Goal: Feedback & Contribution: Submit feedback/report problem

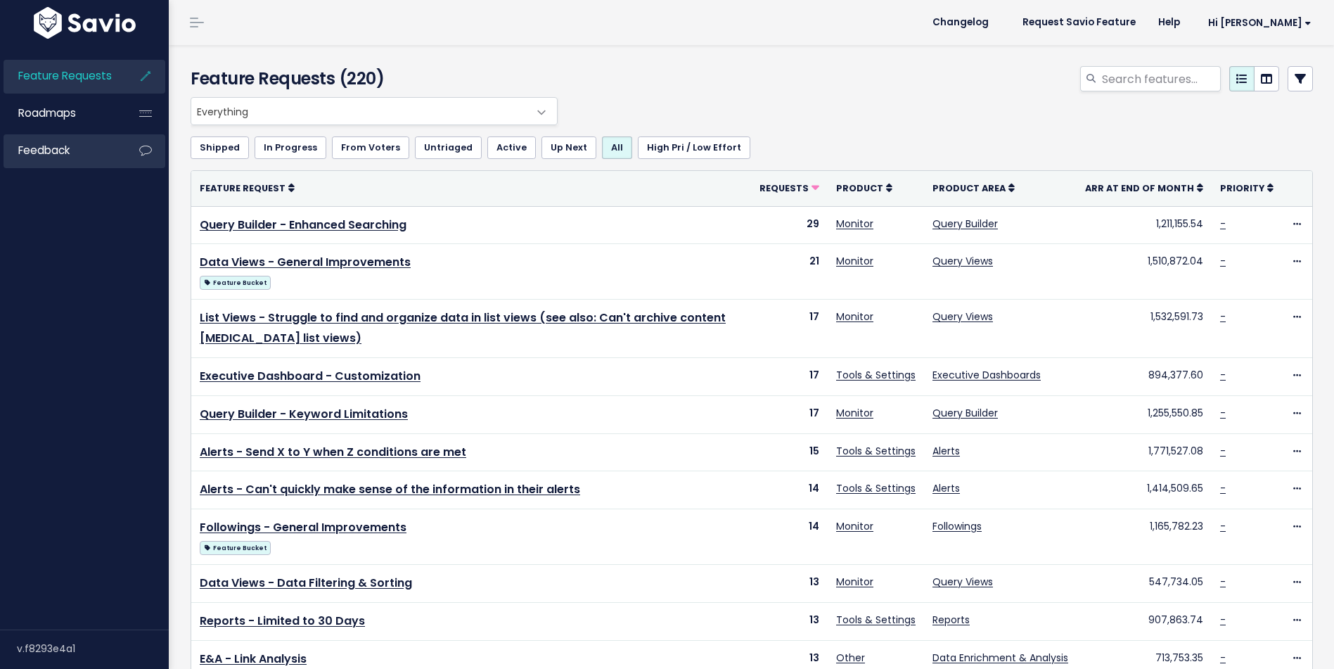
click at [73, 150] on link "Feedback" at bounding box center [60, 150] width 113 height 32
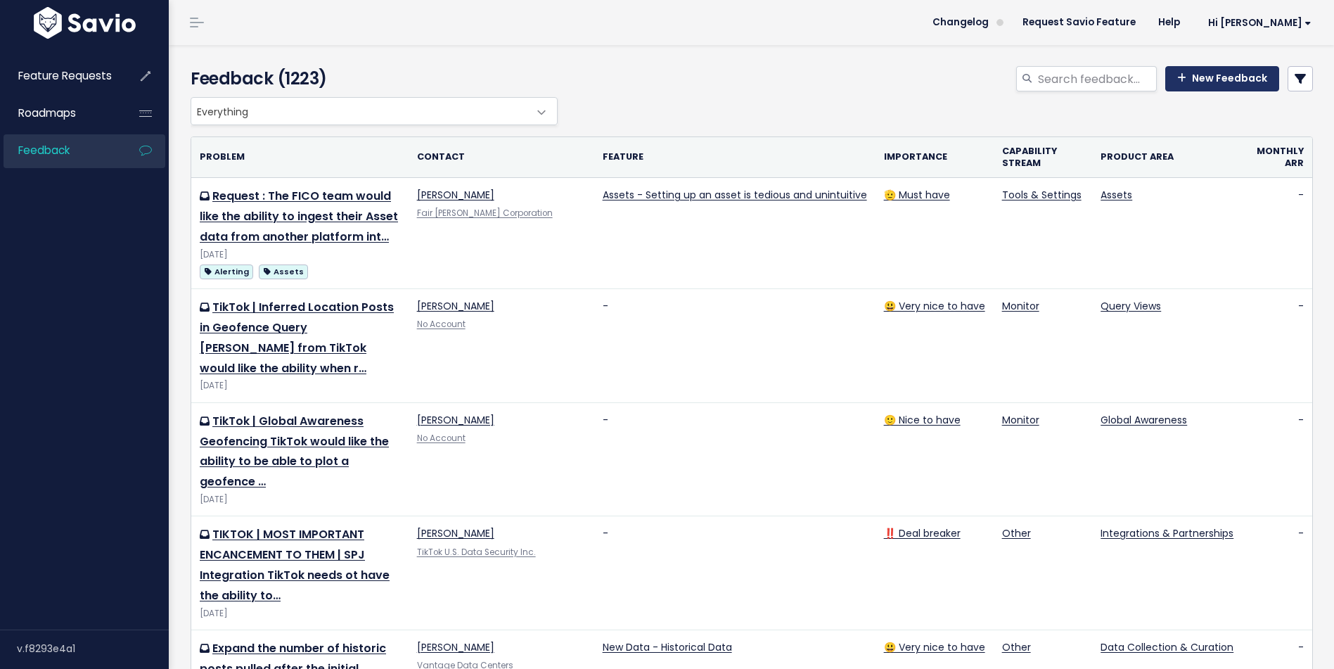
click at [1215, 70] on link "New Feedback" at bounding box center [1222, 78] width 114 height 25
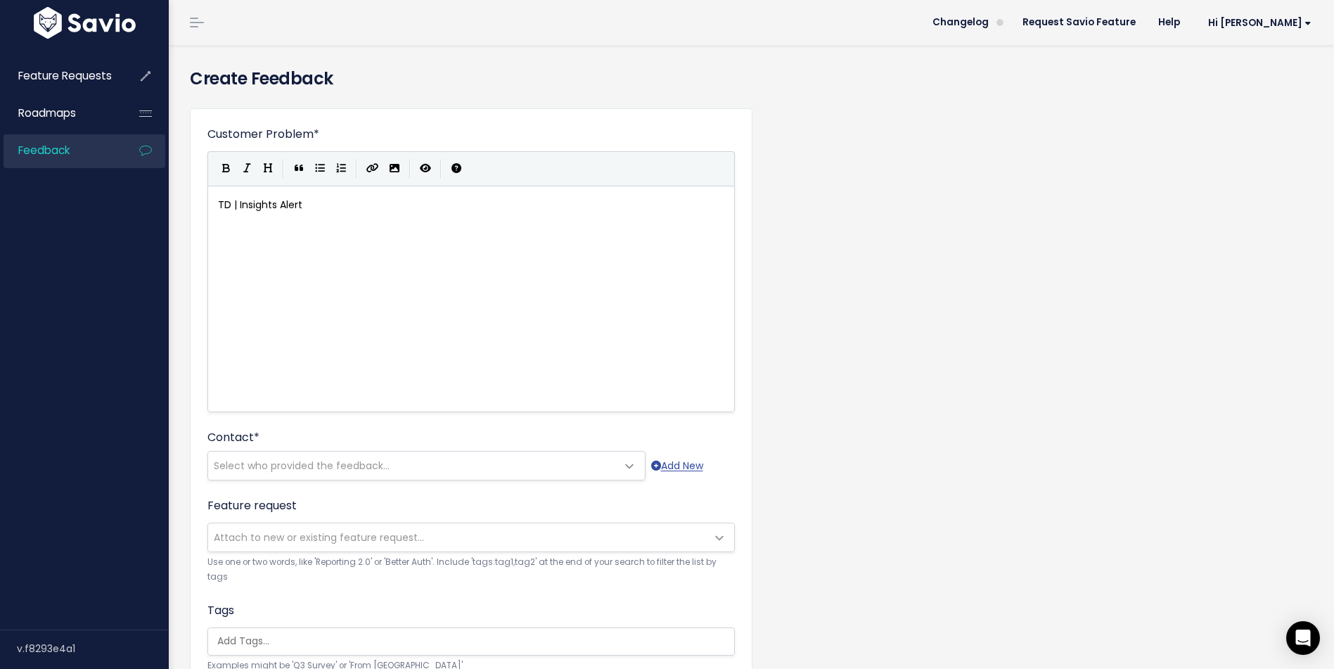
scroll to position [5, 86]
type textarea "TD | Insights Alert Brad"
type textarea "nding"
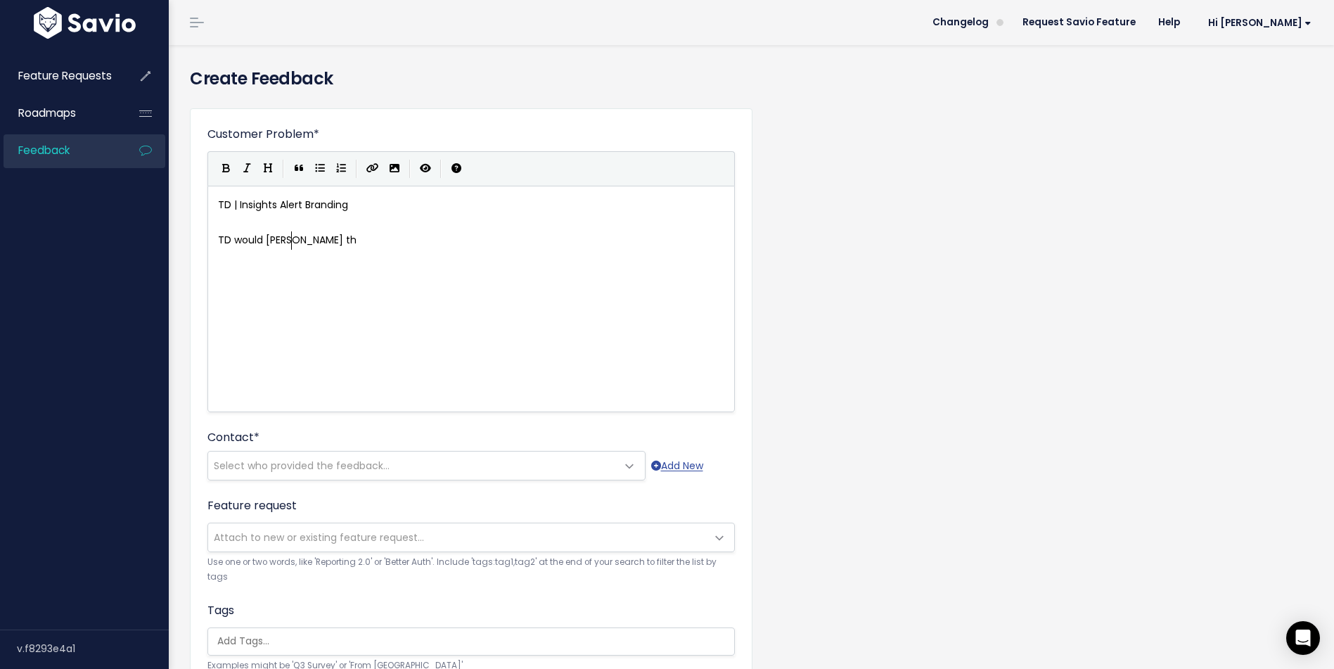
type textarea "TD would lile the"
type textarea "ke the option to be able to includer t"
type textarea "their branding when sending out an Ing"
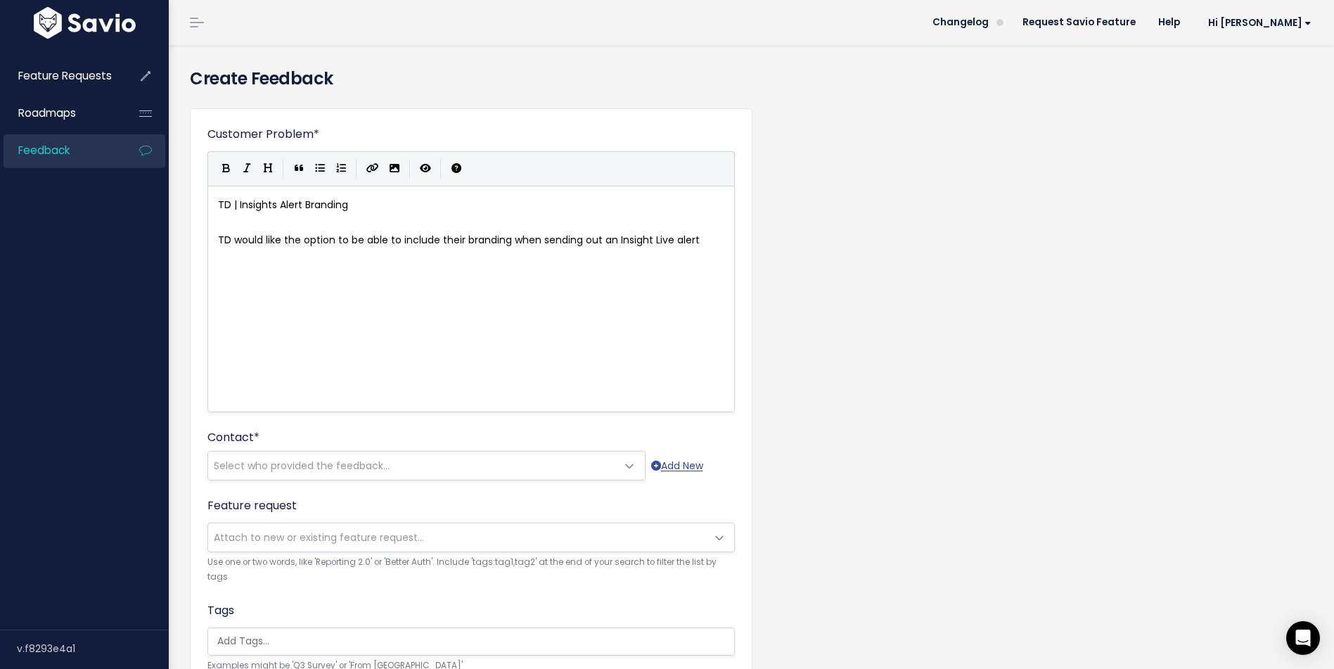
type textarea "sight Live alert."
type textarea "lert or an export of an Insights Digest e"
type textarea "p"
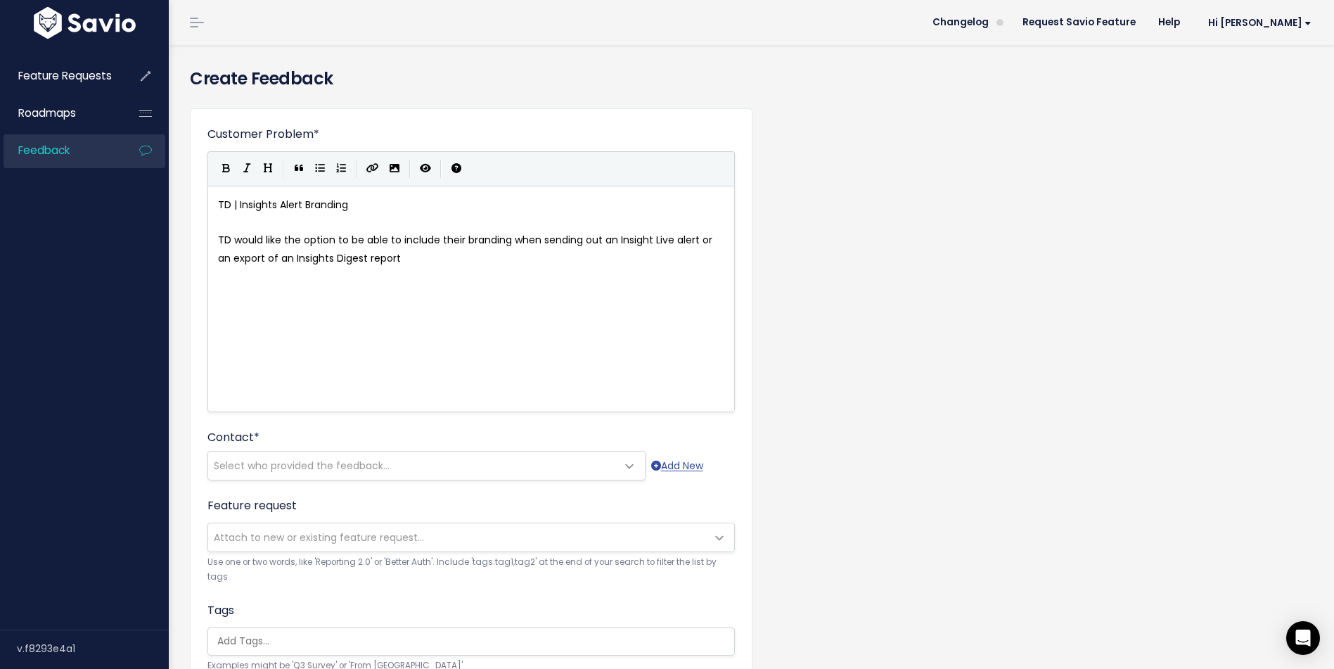
type textarea "report"
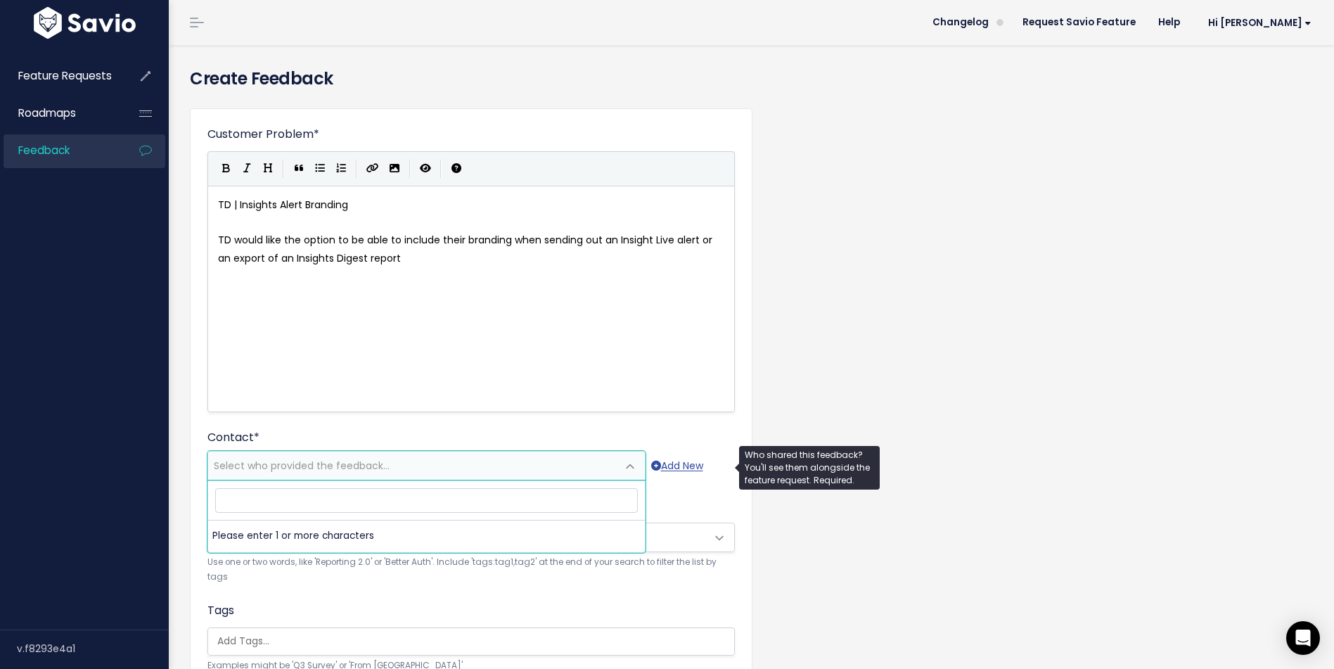
click at [369, 461] on span "Select who provided the feedback..." at bounding box center [302, 465] width 176 height 14
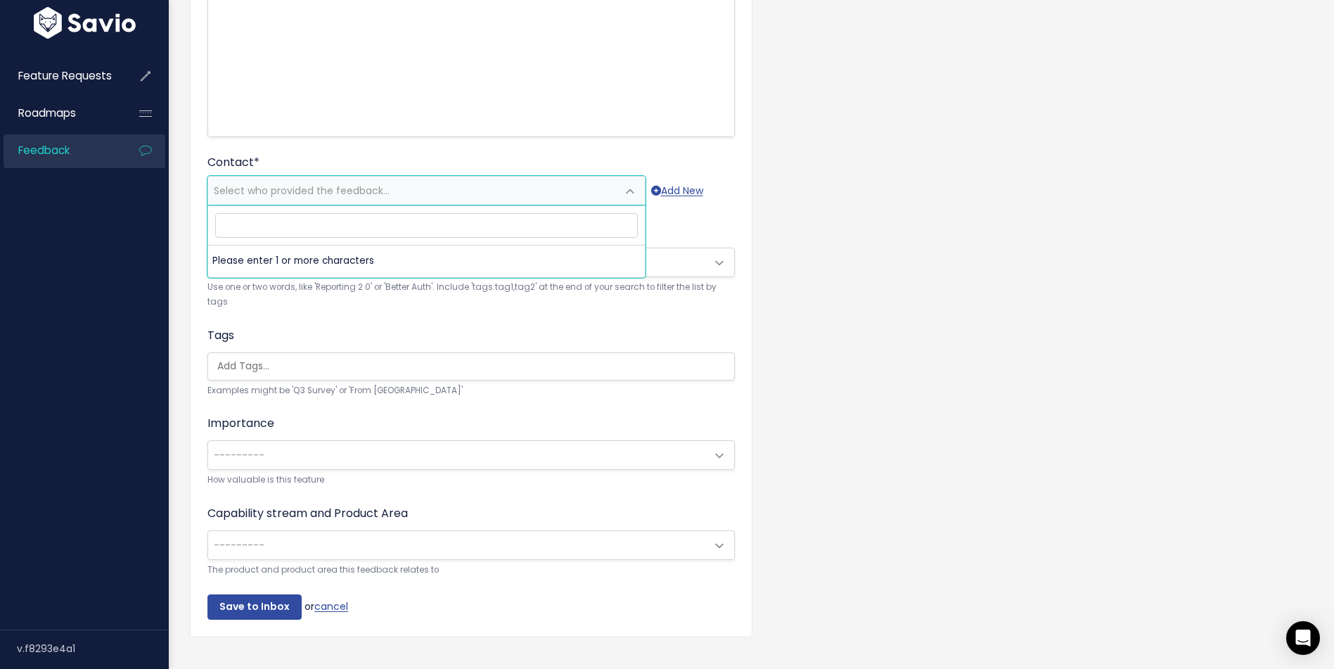
scroll to position [280, 0]
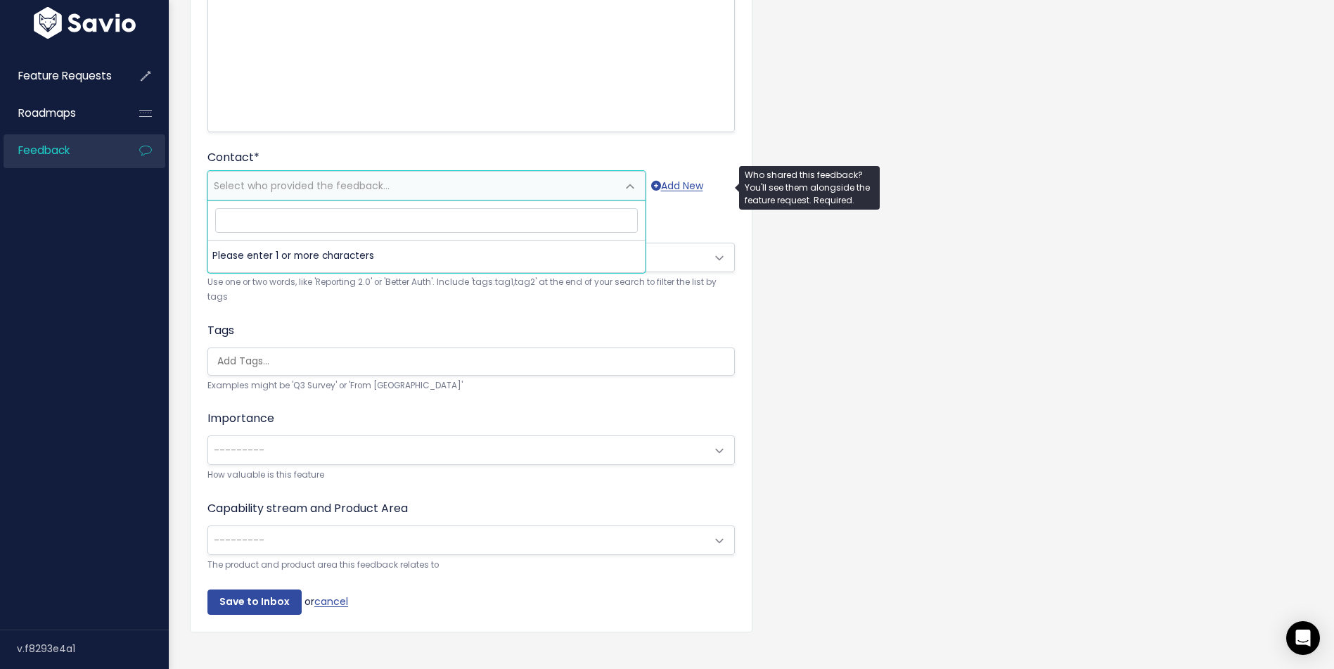
click at [339, 183] on span "Select who provided the feedback..." at bounding box center [302, 186] width 176 height 14
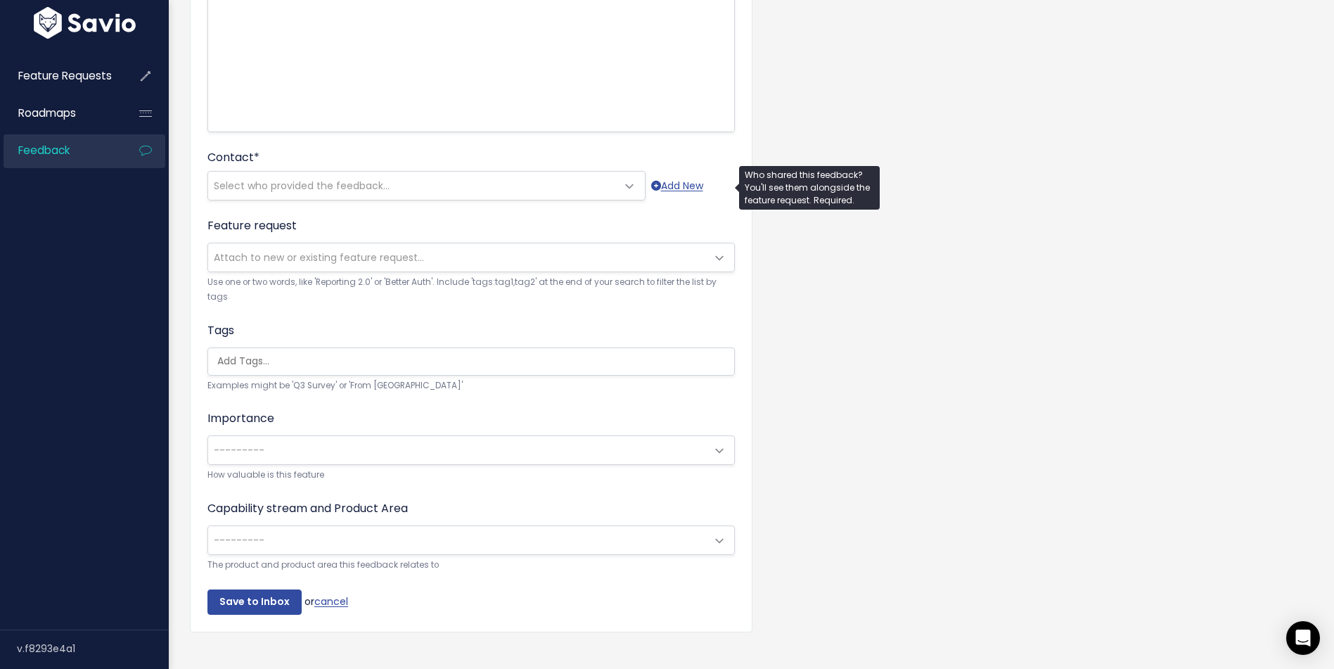
click at [339, 183] on span "Select who provided the feedback..." at bounding box center [302, 186] width 176 height 14
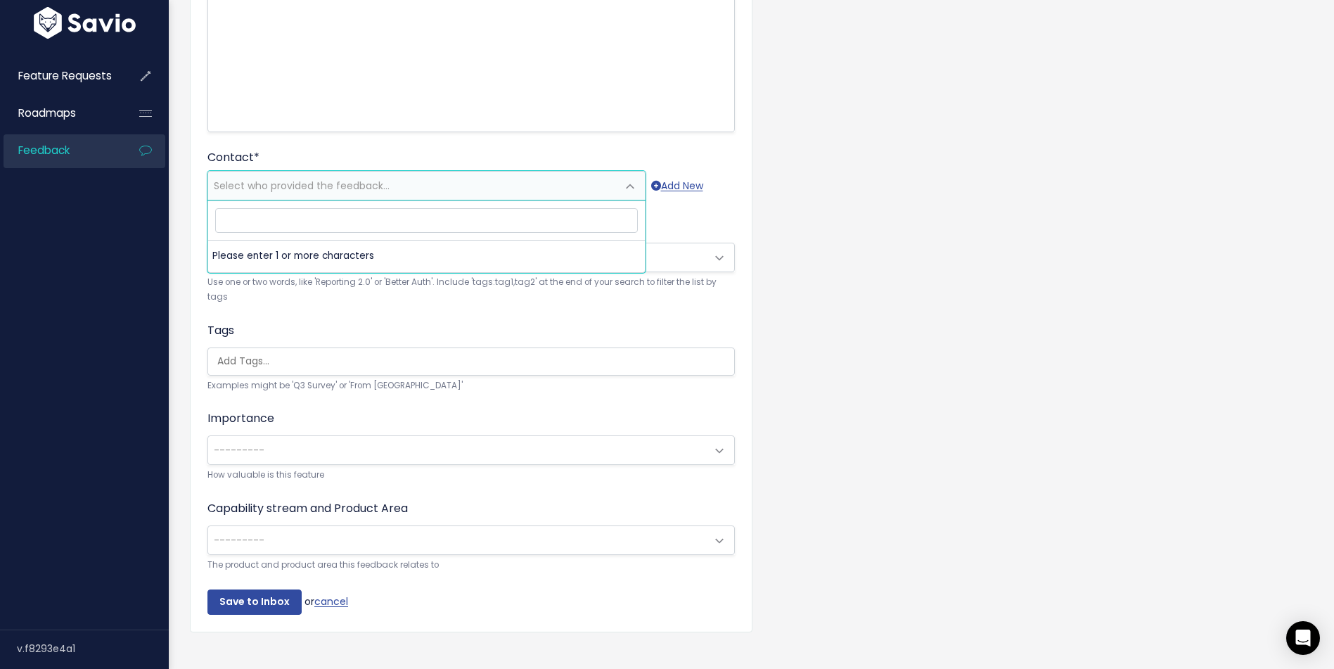
click at [325, 217] on input "search" at bounding box center [426, 220] width 423 height 25
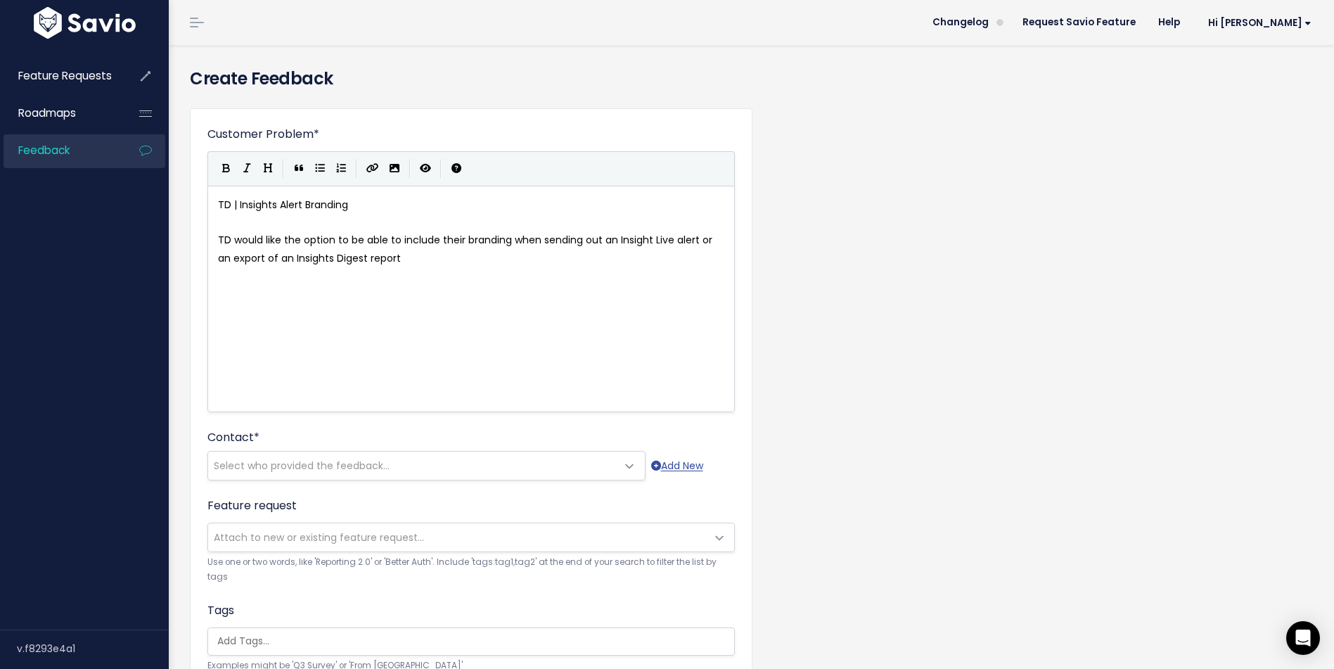
click at [401, 256] on pre "TD would like the option to be able to include their branding when sending out …" at bounding box center [471, 248] width 512 height 35
type textarea "."
click at [352, 465] on span "Select who provided the feedback..." at bounding box center [302, 465] width 176 height 14
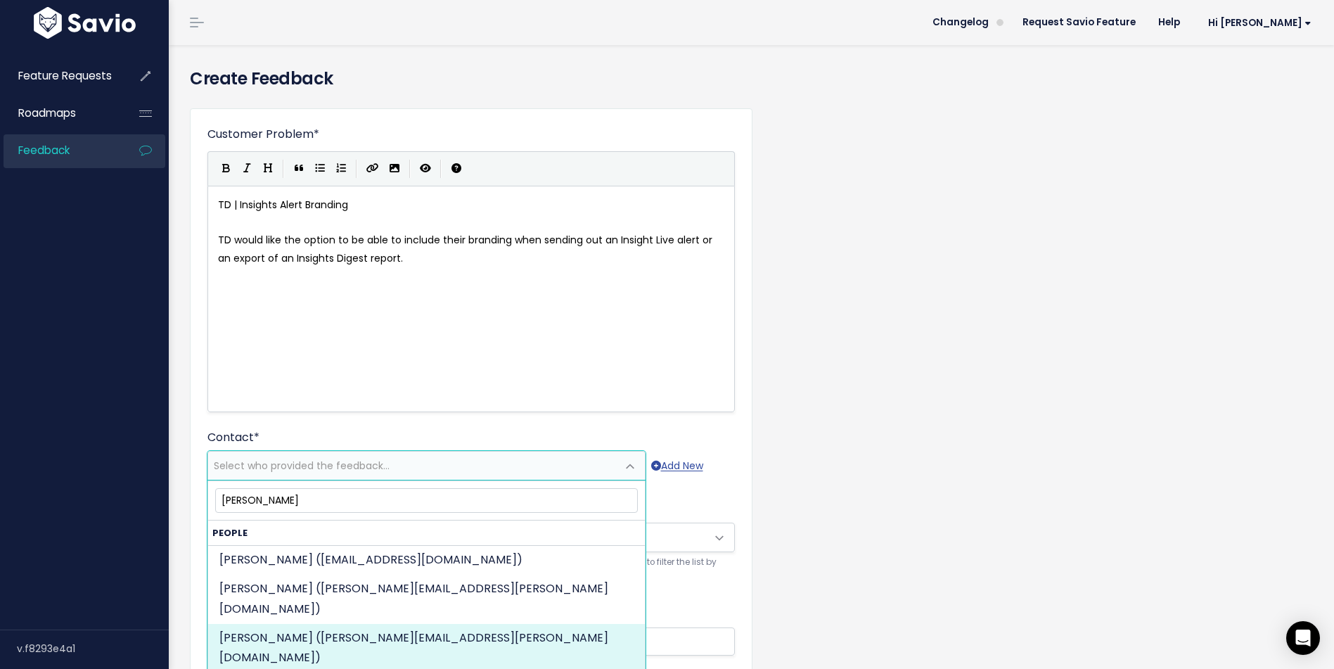
type input "raghu"
select select "83786958"
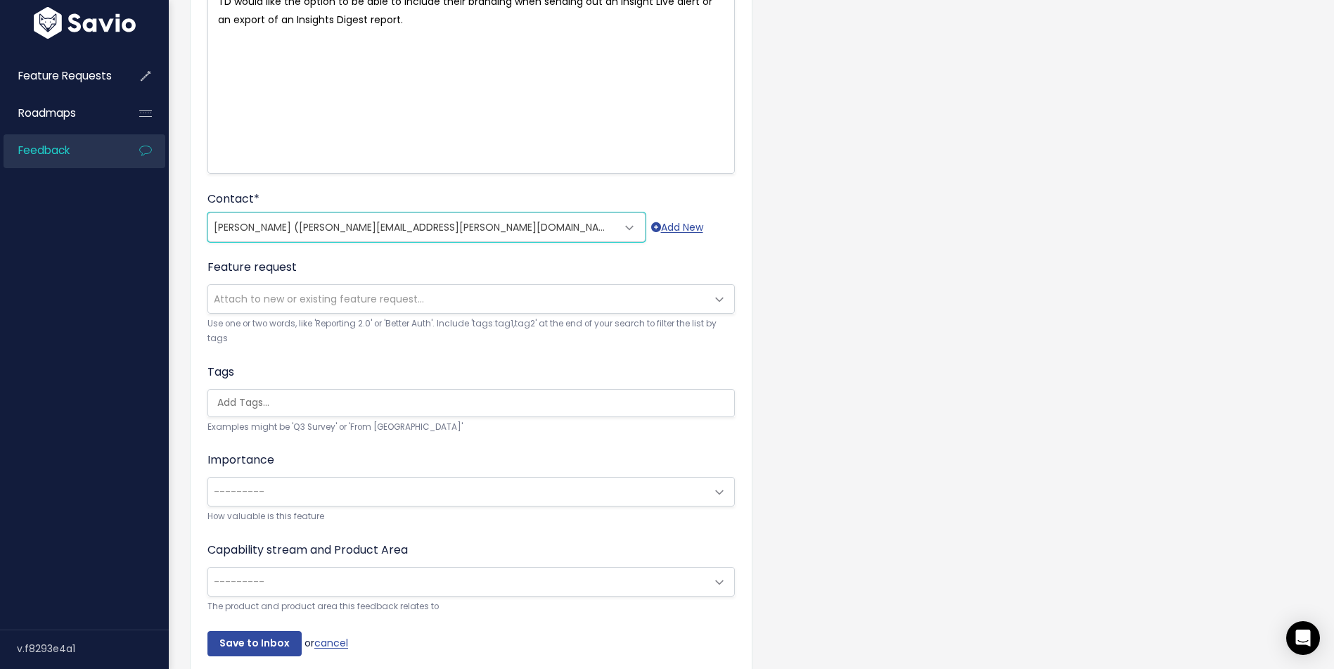
scroll to position [246, 0]
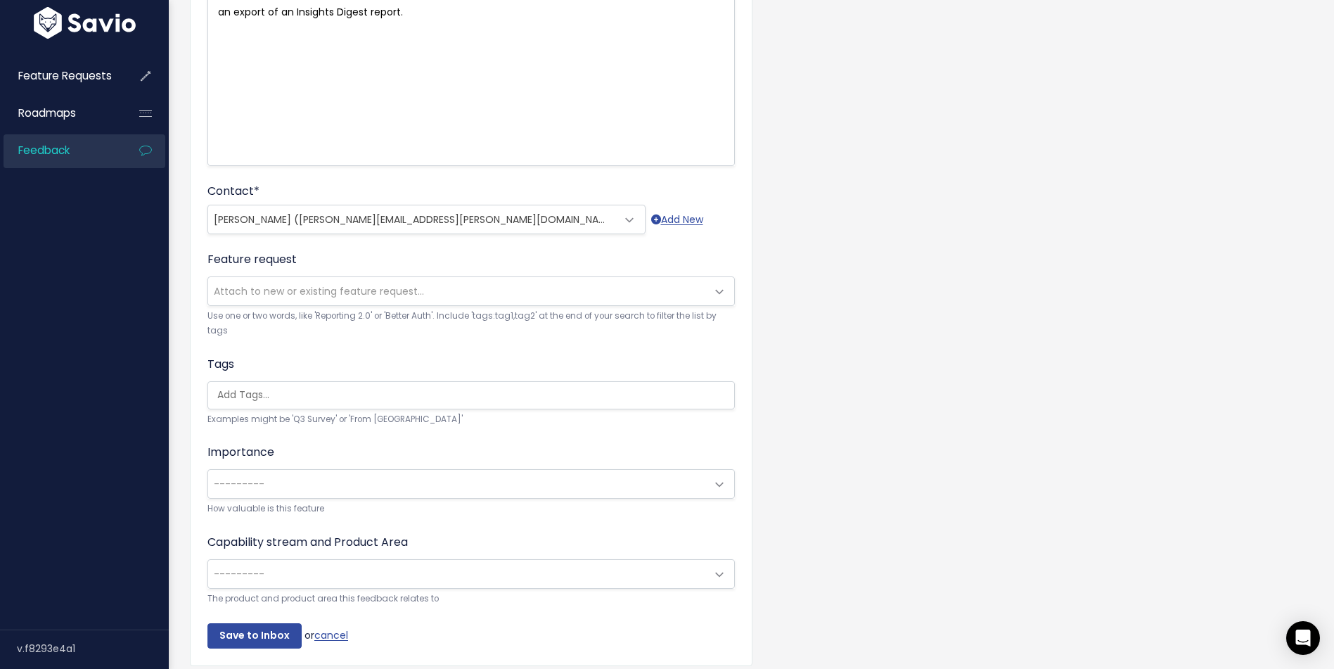
click at [327, 482] on span "---------" at bounding box center [457, 484] width 498 height 28
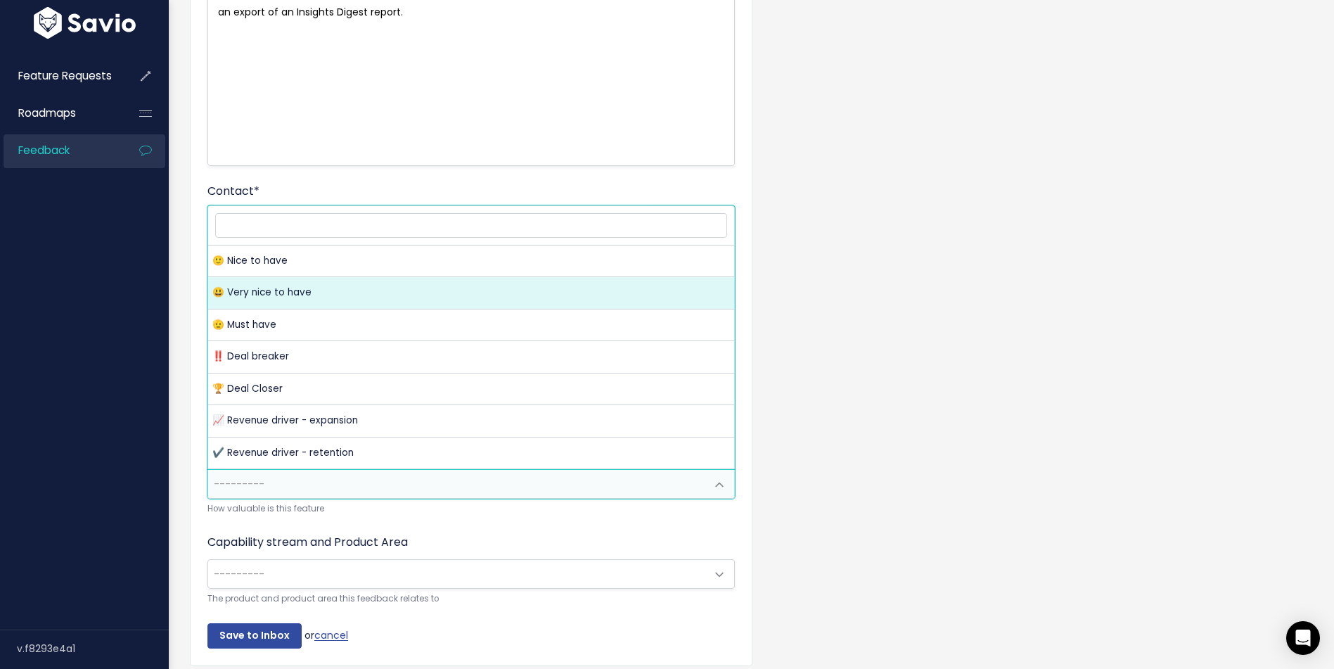
select select "VERY_NICE_TO_HAVE"
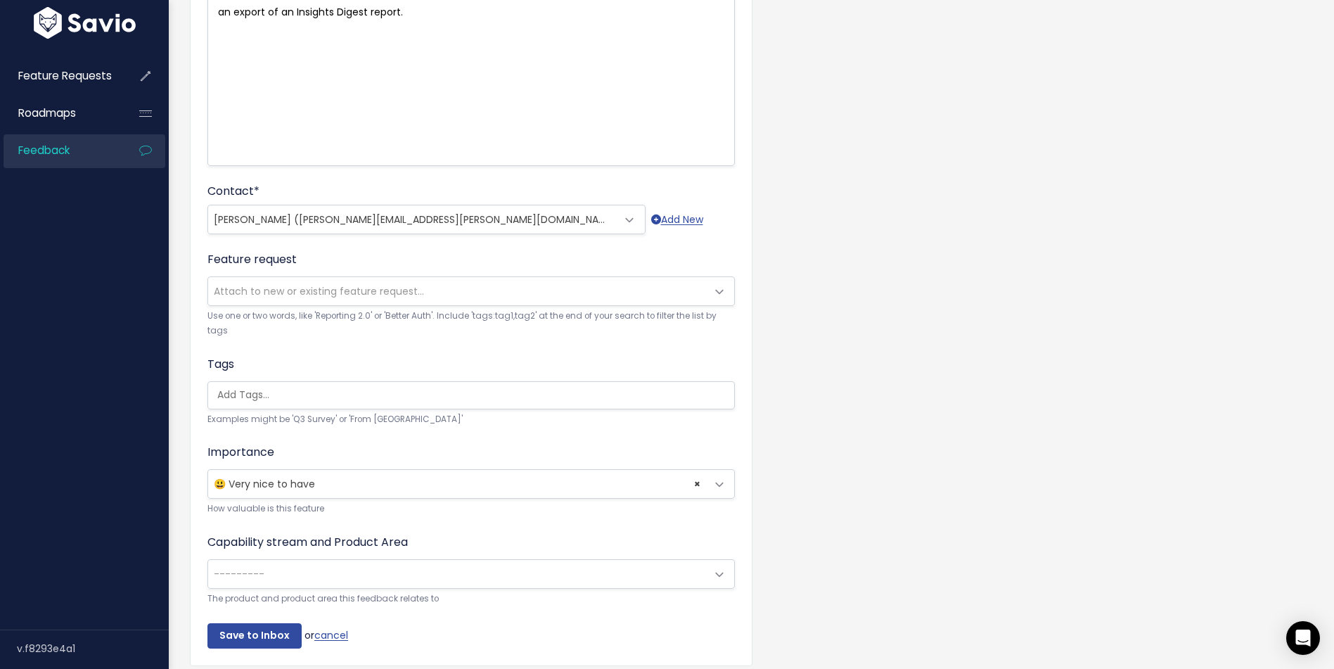
click at [435, 584] on span "---------" at bounding box center [457, 574] width 498 height 28
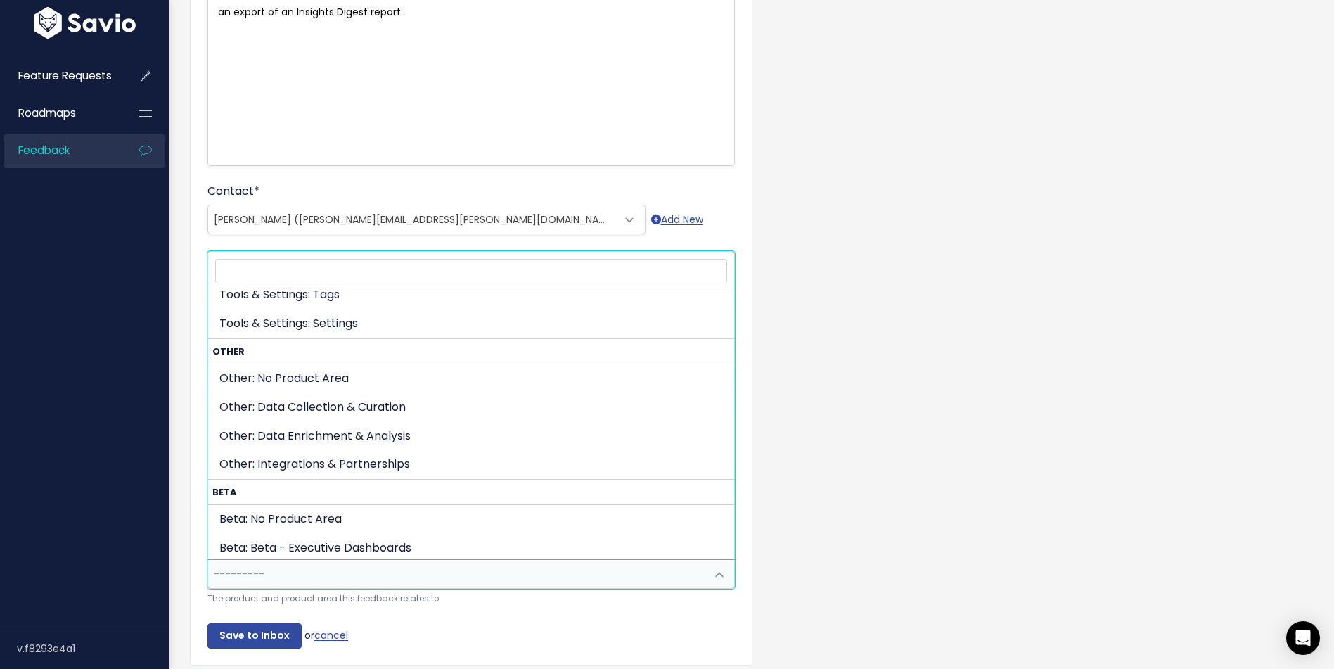
scroll to position [666, 0]
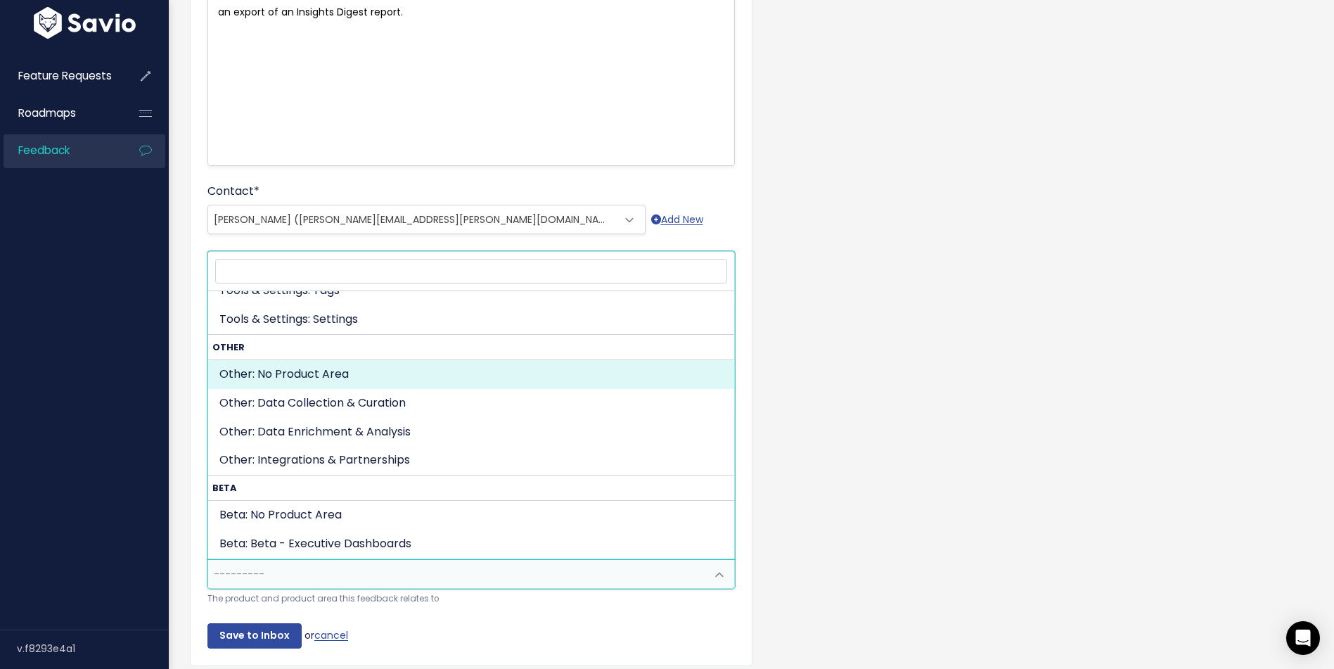
select select "OTHER:"
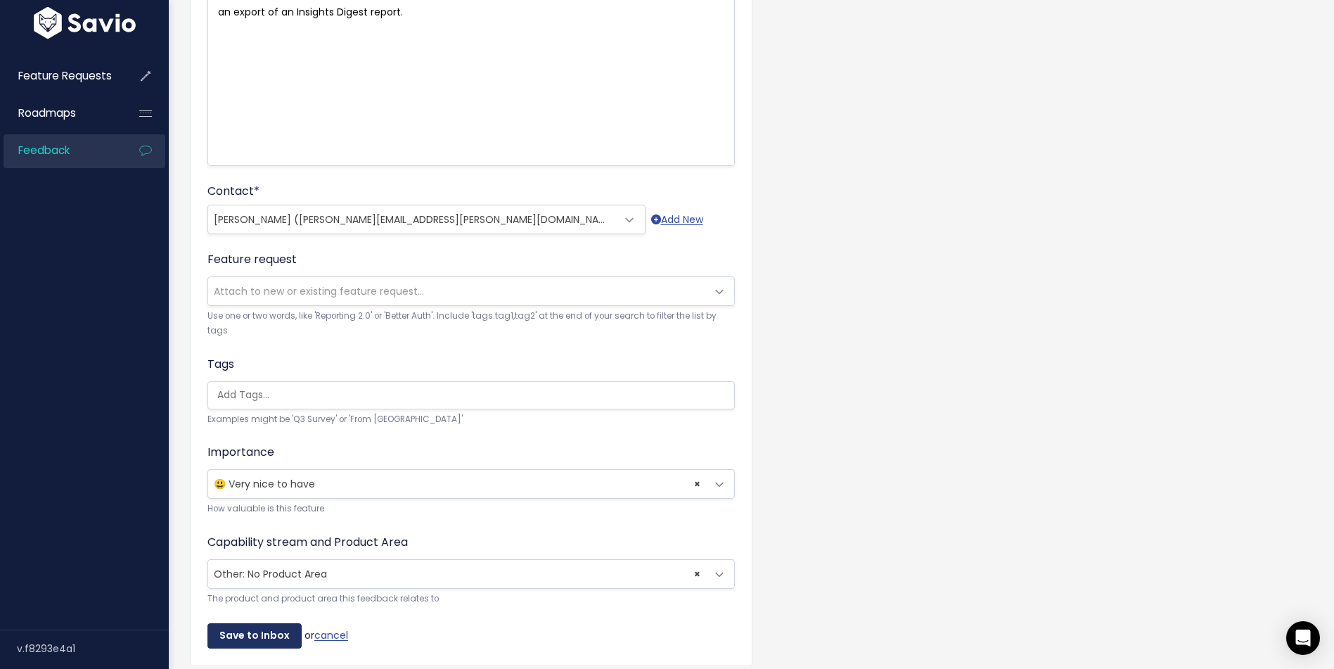
click at [262, 637] on input "Save to Inbox" at bounding box center [254, 635] width 94 height 25
